Goal: Information Seeking & Learning: Learn about a topic

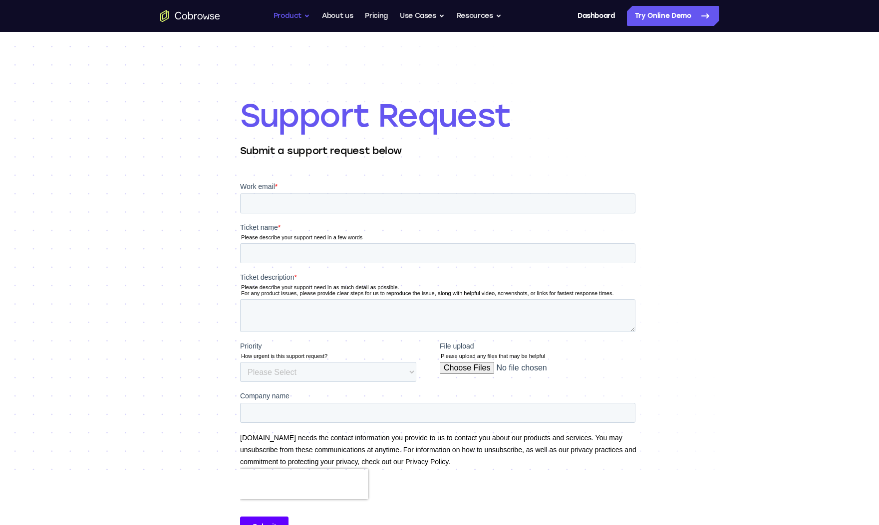
click at [293, 13] on button "Product" at bounding box center [291, 16] width 37 height 20
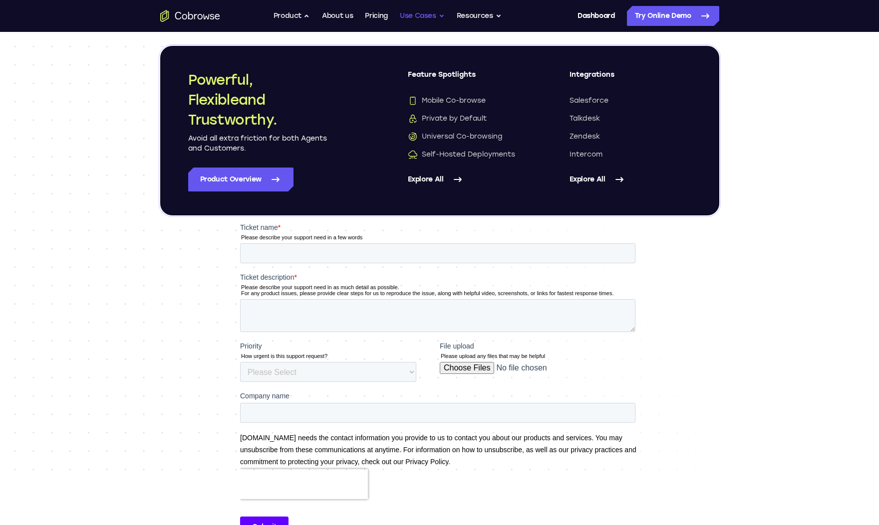
click at [425, 21] on button "Use Cases" at bounding box center [422, 16] width 45 height 20
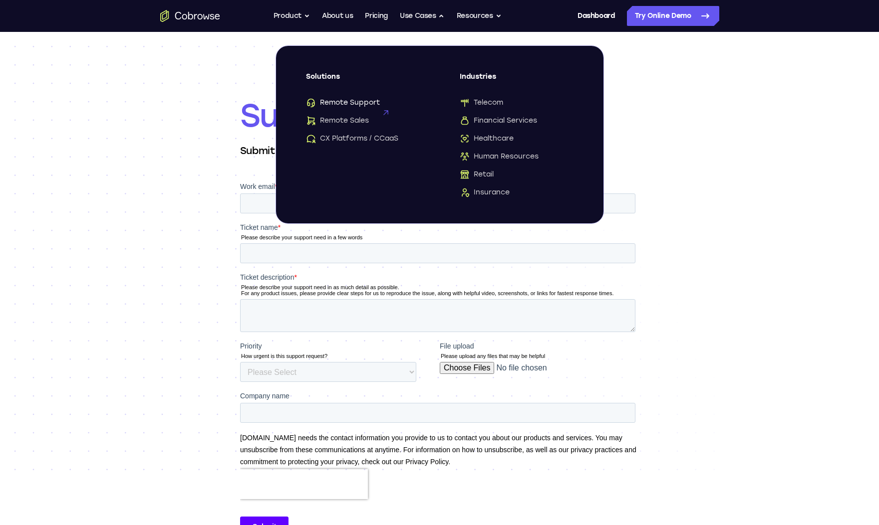
click at [356, 105] on span "Remote Support" at bounding box center [343, 103] width 74 height 10
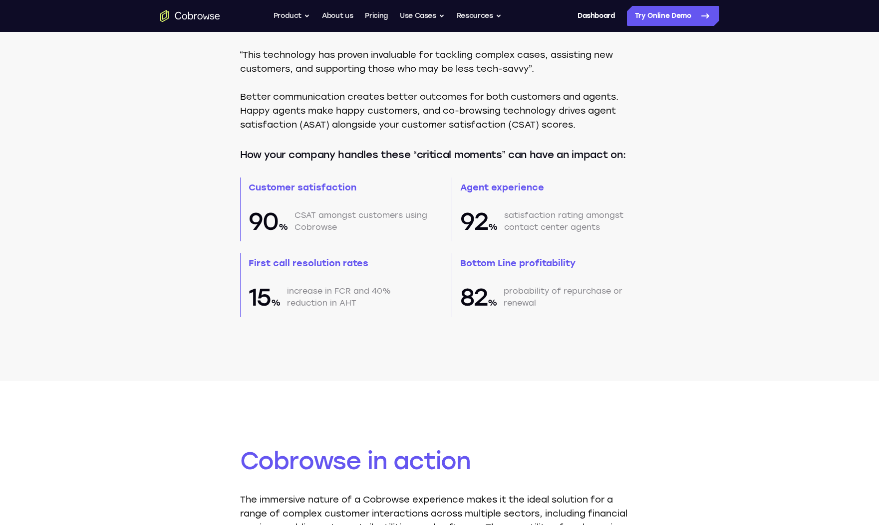
scroll to position [831, 0]
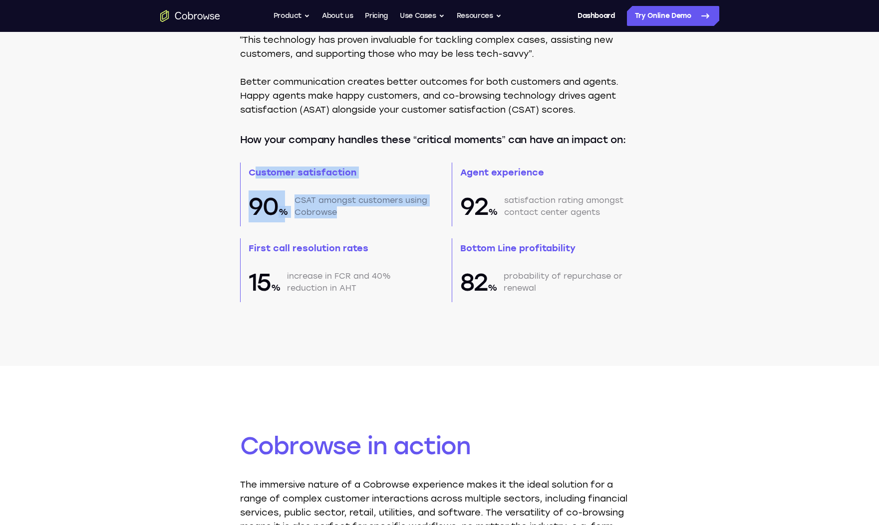
drag, startPoint x: 254, startPoint y: 175, endPoint x: 360, endPoint y: 213, distance: 112.4
click at [360, 214] on div "Customer satisfaction 90 % CSAT amongst customers using Cobrowse" at bounding box center [334, 195] width 188 height 64
click at [405, 224] on div "Customer satisfaction 90 % CSAT amongst customers using Cobrowse" at bounding box center [334, 195] width 188 height 64
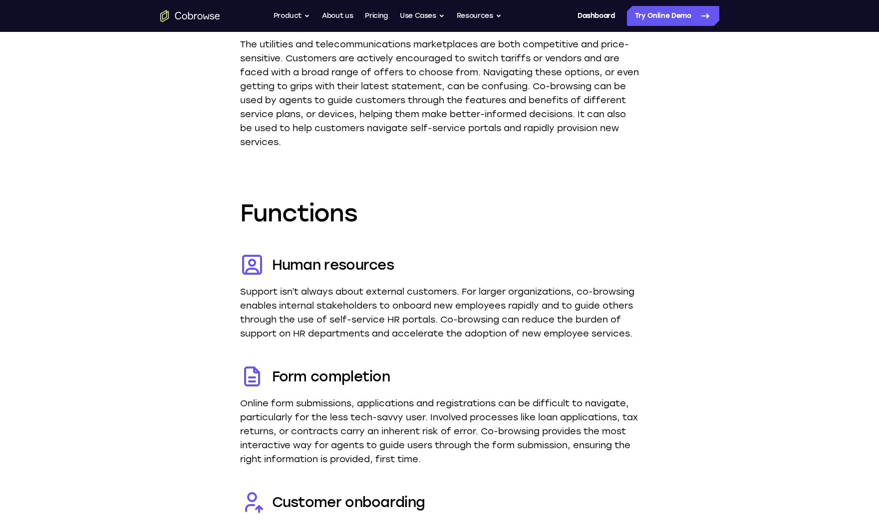
scroll to position [2318, 0]
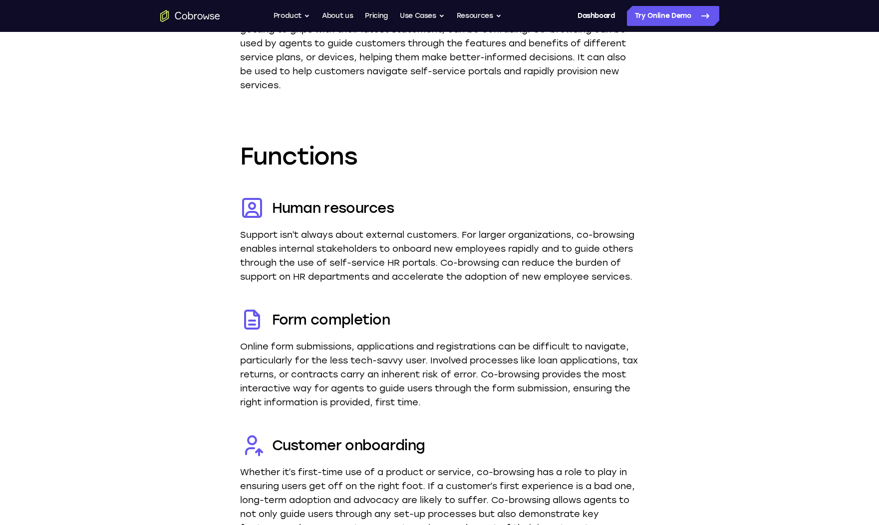
drag, startPoint x: 228, startPoint y: 206, endPoint x: 388, endPoint y: 286, distance: 179.4
click at [370, 284] on dd "Support isn’t always about external customers. For larger organizations, co-bro…" at bounding box center [439, 256] width 399 height 56
drag, startPoint x: 376, startPoint y: 288, endPoint x: 228, endPoint y: 194, distance: 175.4
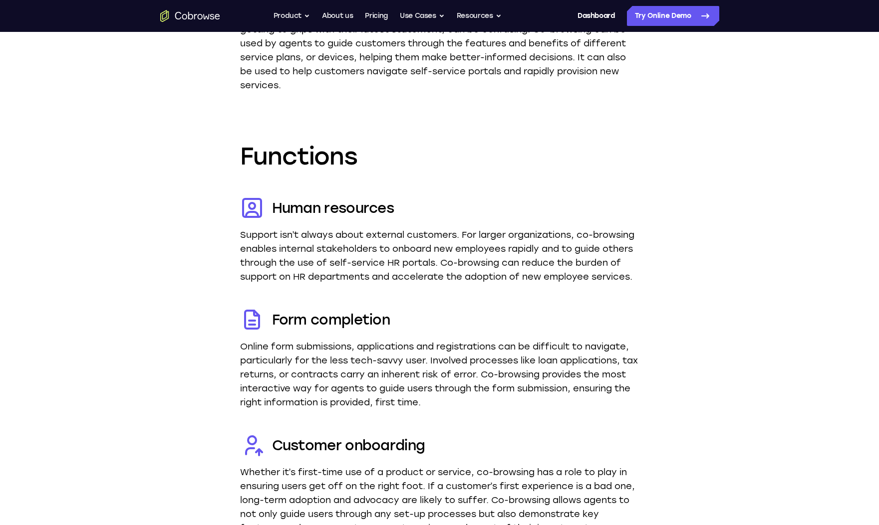
click at [332, 256] on dd "Support isn’t always about external customers. For larger organizations, co-bro…" at bounding box center [439, 256] width 399 height 56
drag, startPoint x: 234, startPoint y: 202, endPoint x: 388, endPoint y: 288, distance: 176.5
click at [381, 284] on dd "Support isn’t always about external customers. For larger organizations, co-bro…" at bounding box center [439, 256] width 399 height 56
drag, startPoint x: 386, startPoint y: 291, endPoint x: 238, endPoint y: 205, distance: 170.6
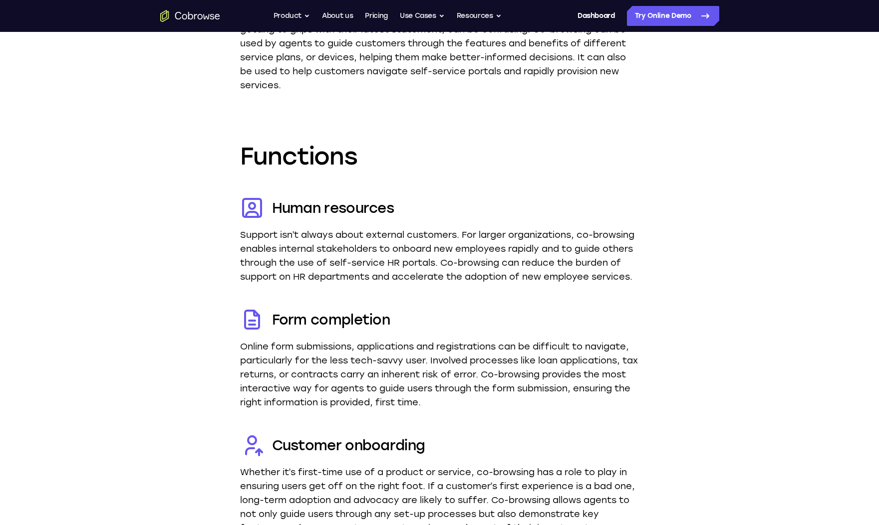
click at [370, 332] on dt "Form completion" at bounding box center [439, 320] width 399 height 24
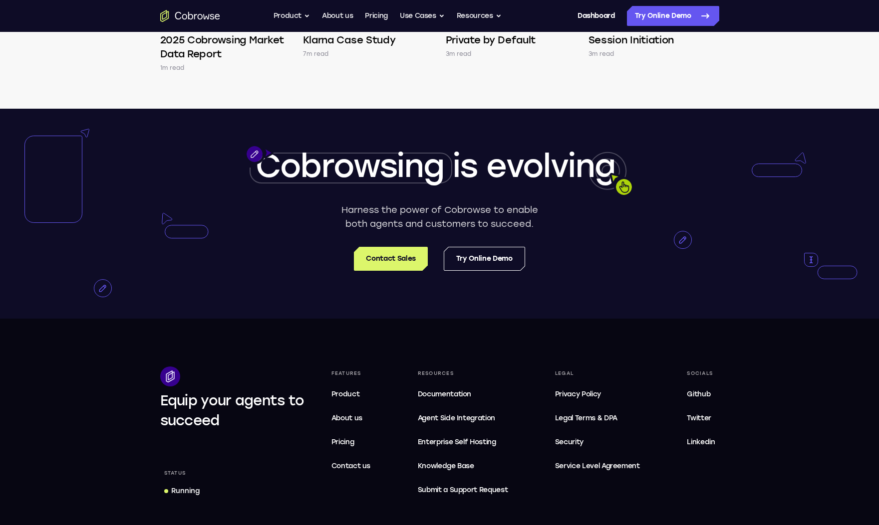
scroll to position [3103, 0]
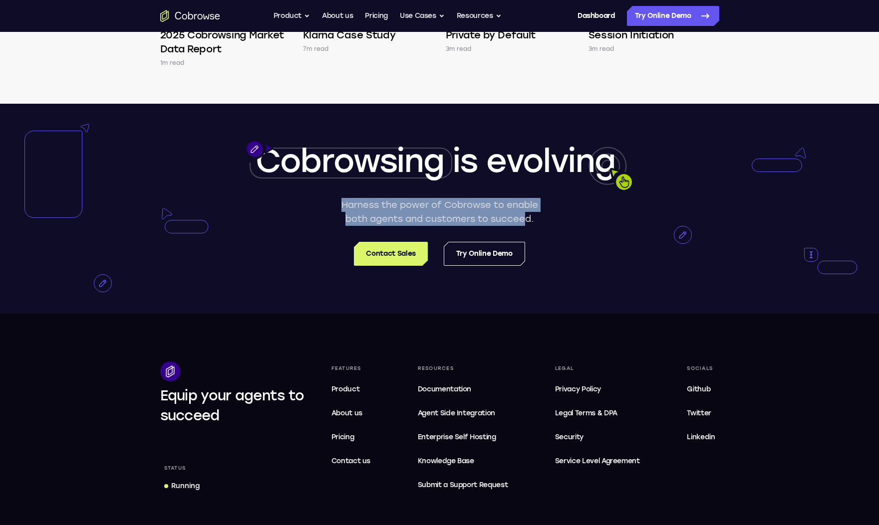
drag, startPoint x: 339, startPoint y: 220, endPoint x: 523, endPoint y: 236, distance: 184.8
click at [523, 226] on p "Harness the power of Cobrowse to enable both agents and customers to succeed." at bounding box center [439, 212] width 204 height 28
drag, startPoint x: 537, startPoint y: 235, endPoint x: 364, endPoint y: 226, distance: 173.4
click at [364, 226] on p "Harness the power of Cobrowse to enable both agents and customers to succeed." at bounding box center [439, 212] width 204 height 28
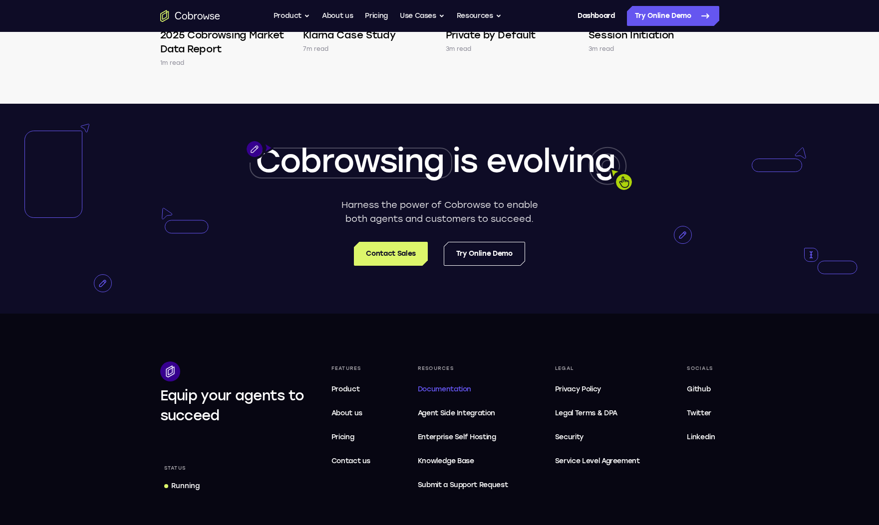
click at [441, 394] on span "Documentation" at bounding box center [444, 389] width 53 height 8
